Goal: Find specific fact

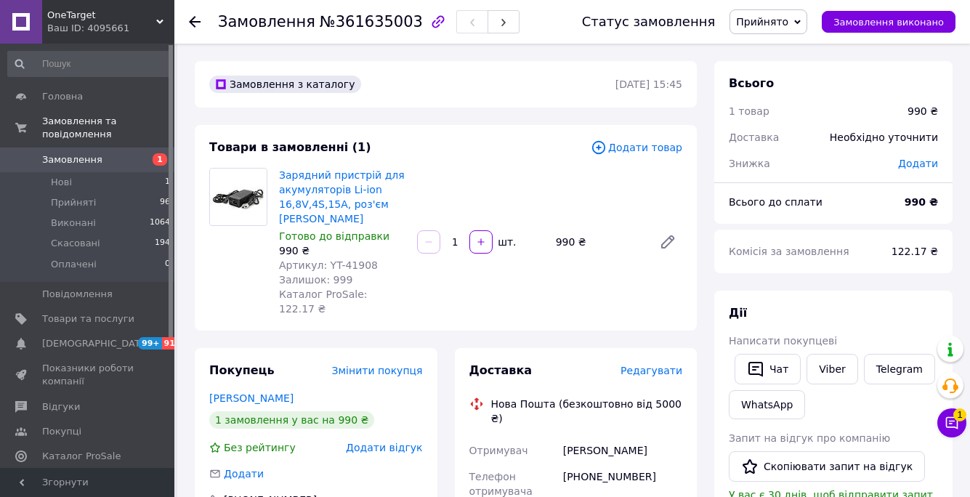
click at [364, 264] on span "Артикул: YT-41908" at bounding box center [328, 265] width 99 height 12
copy span "41908"
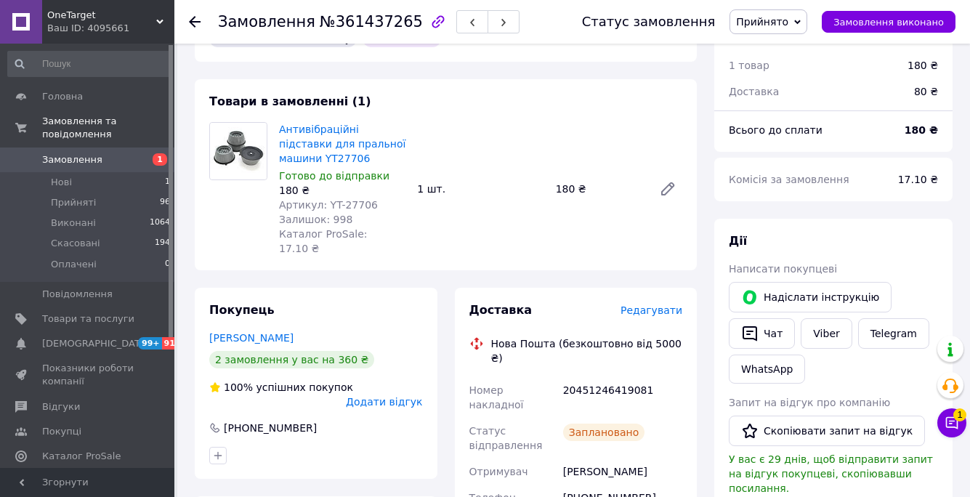
scroll to position [92, 0]
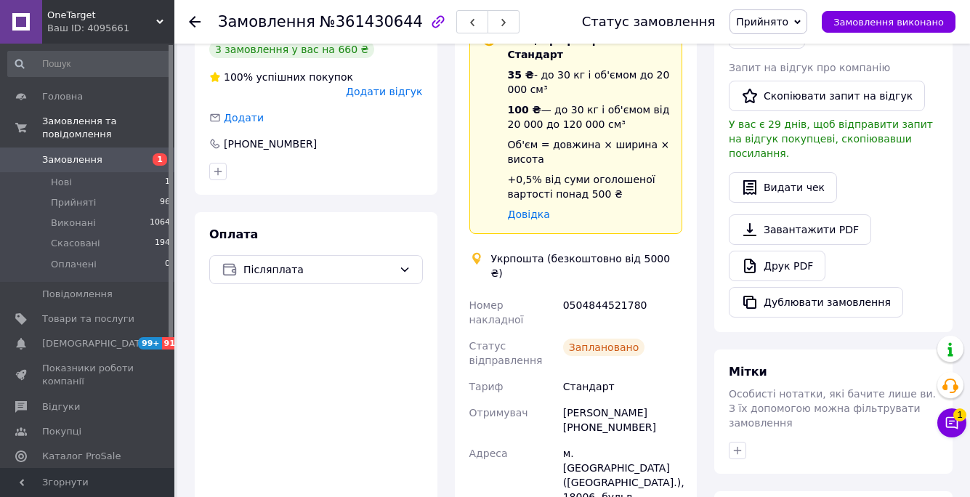
scroll to position [407, 0]
